Goal: Check status: Check status

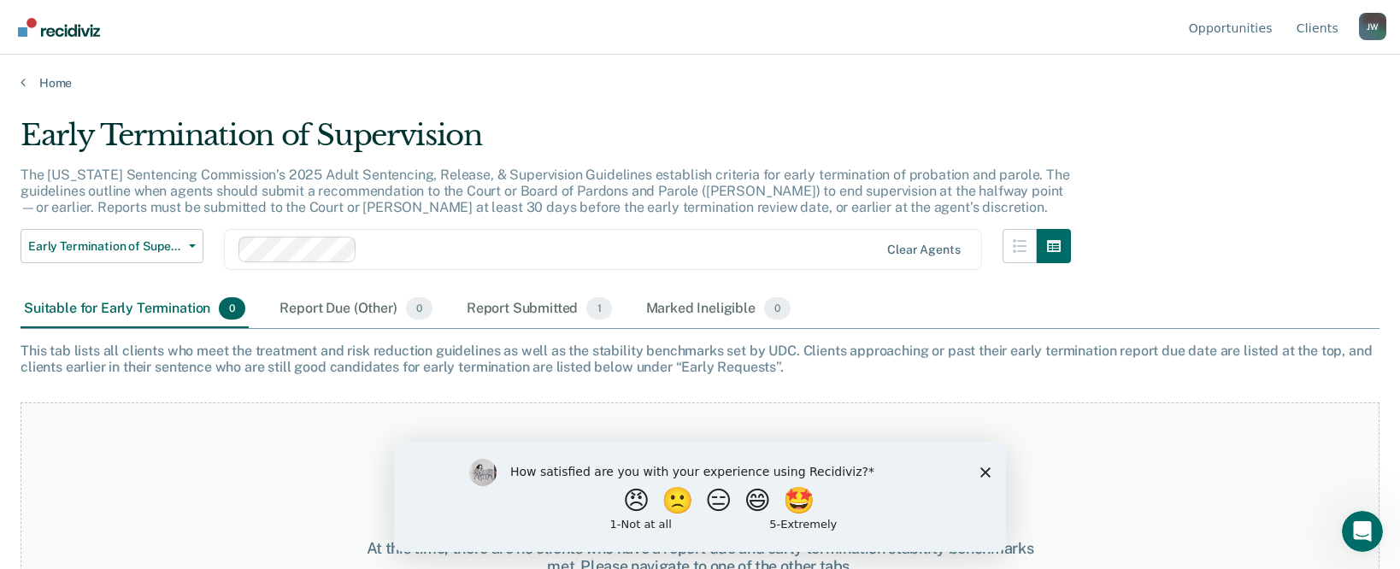
click at [985, 471] on polygon "Close survey" at bounding box center [985, 472] width 10 height 10
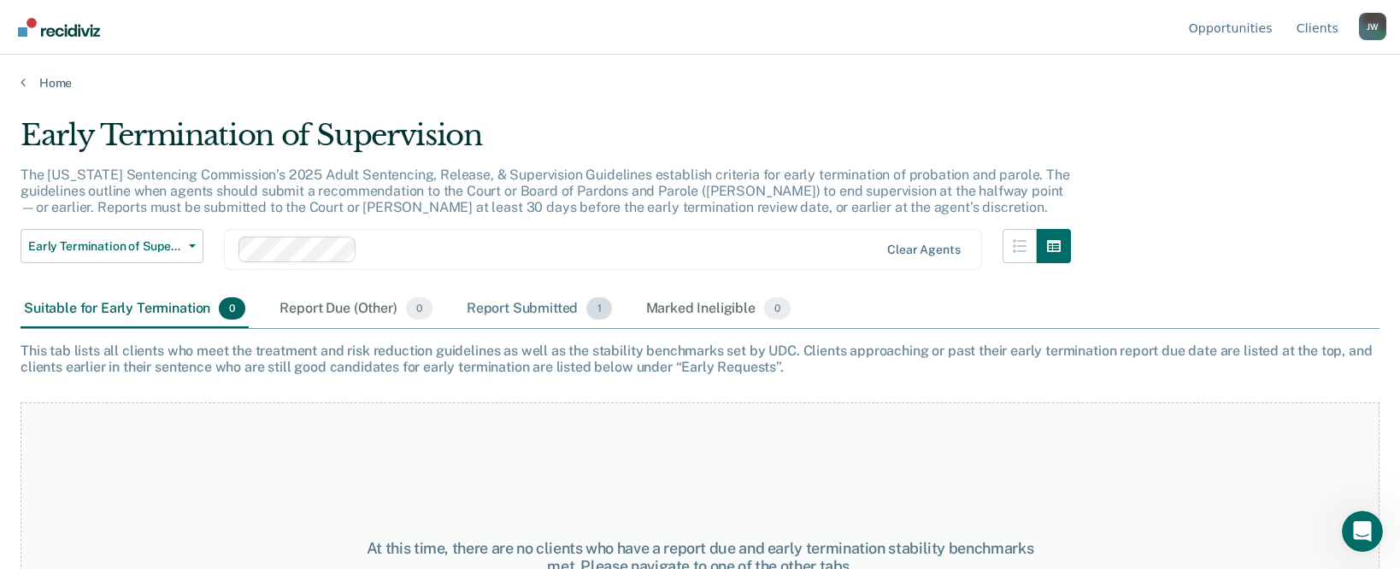
click at [556, 299] on div "Report Submitted 1" at bounding box center [539, 310] width 152 height 38
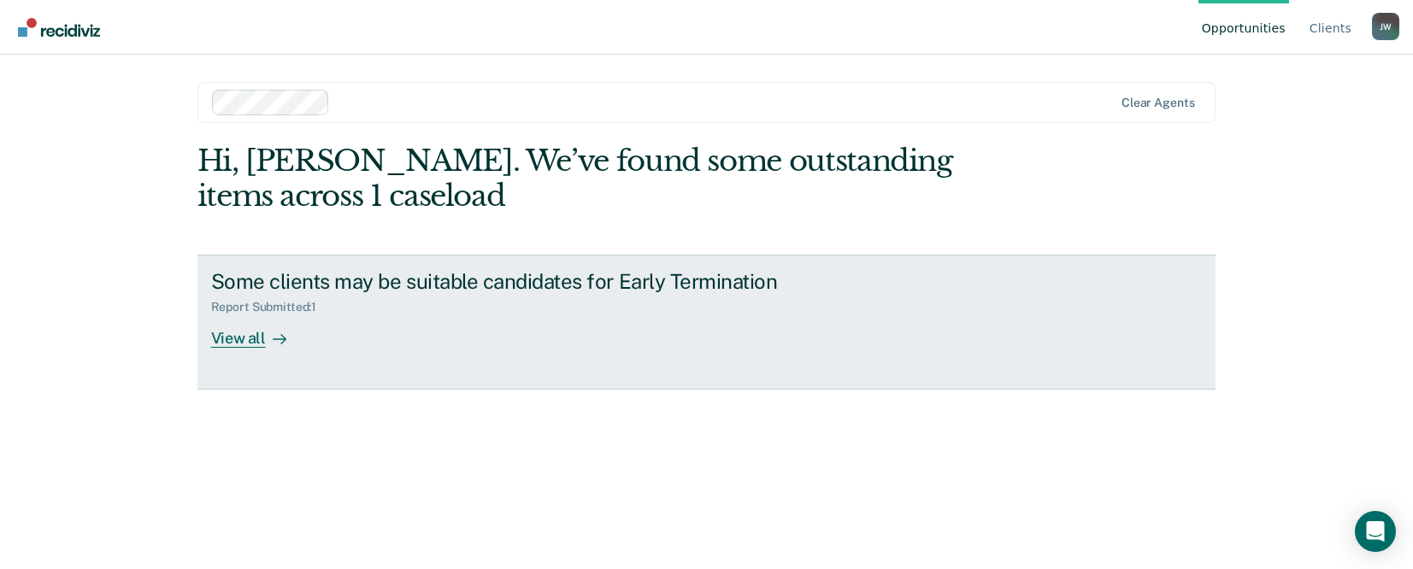
click at [240, 335] on div "View all" at bounding box center [259, 331] width 96 height 33
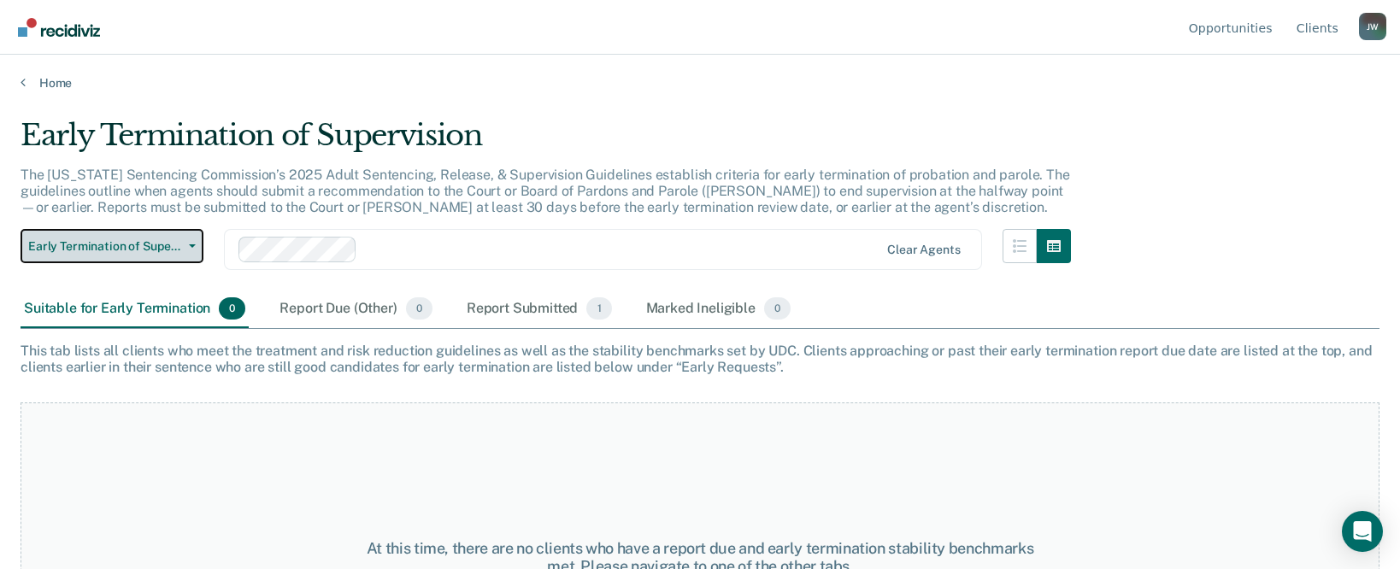
click at [118, 250] on span "Early Termination of Supervision" at bounding box center [105, 246] width 154 height 15
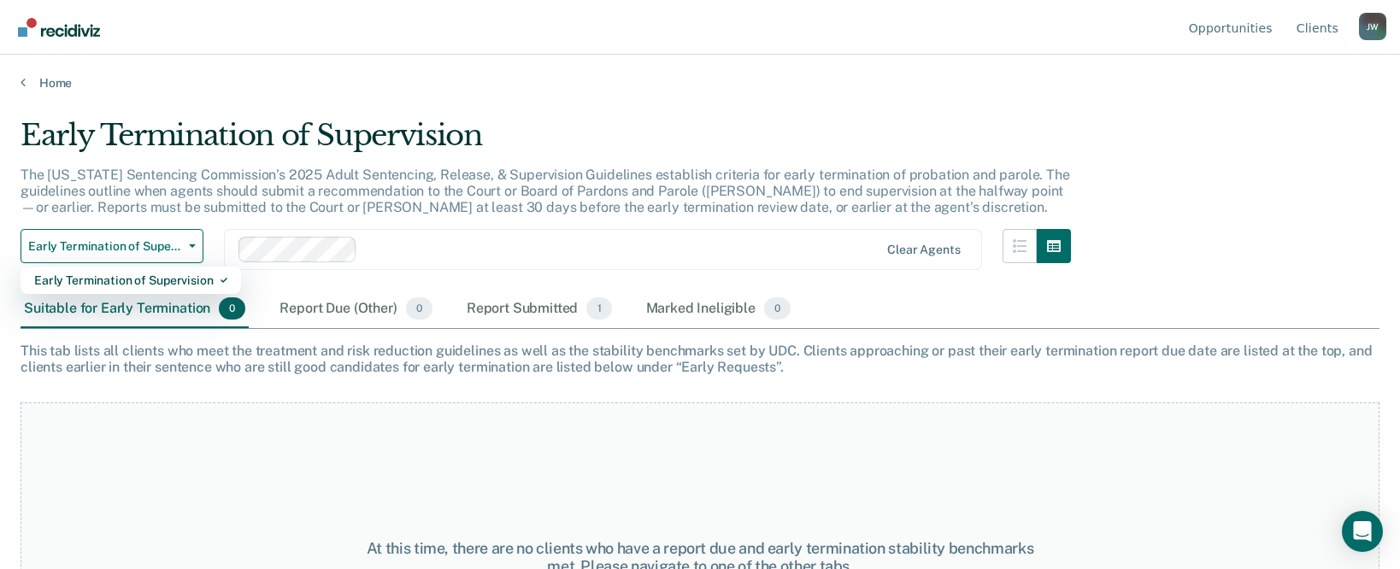
click at [491, 250] on div at bounding box center [621, 250] width 515 height 20
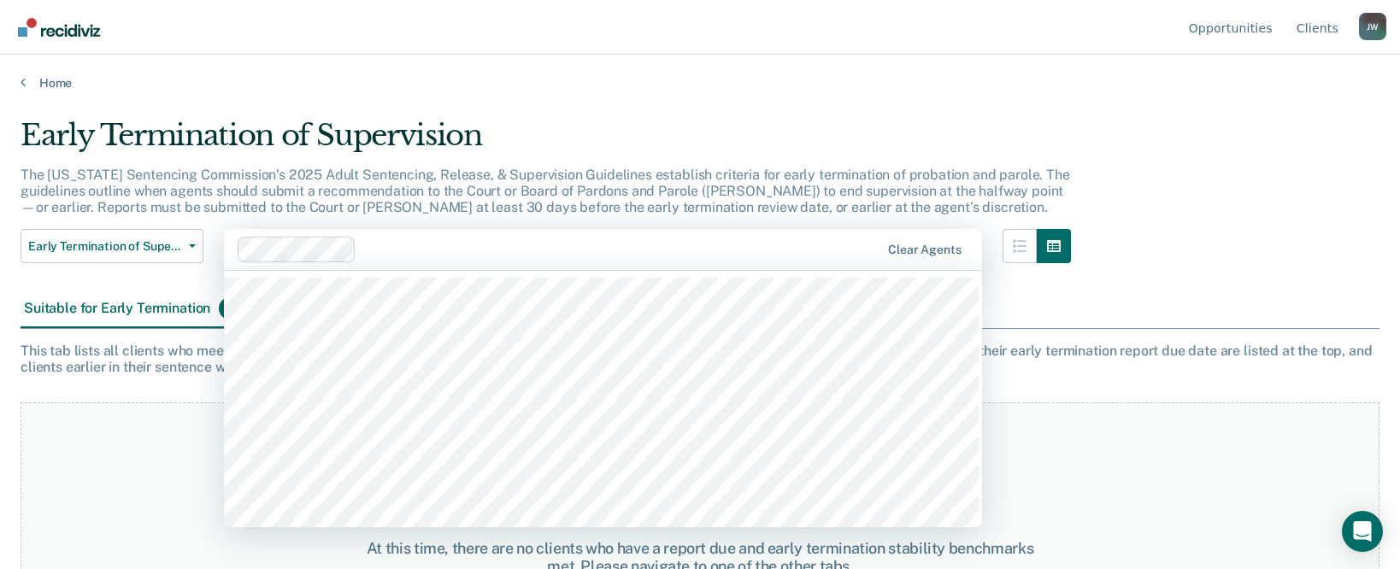
click at [1116, 434] on div "At this time, there are no clients who have a report due and early termination …" at bounding box center [700, 557] width 1359 height 309
